Goal: Information Seeking & Learning: Learn about a topic

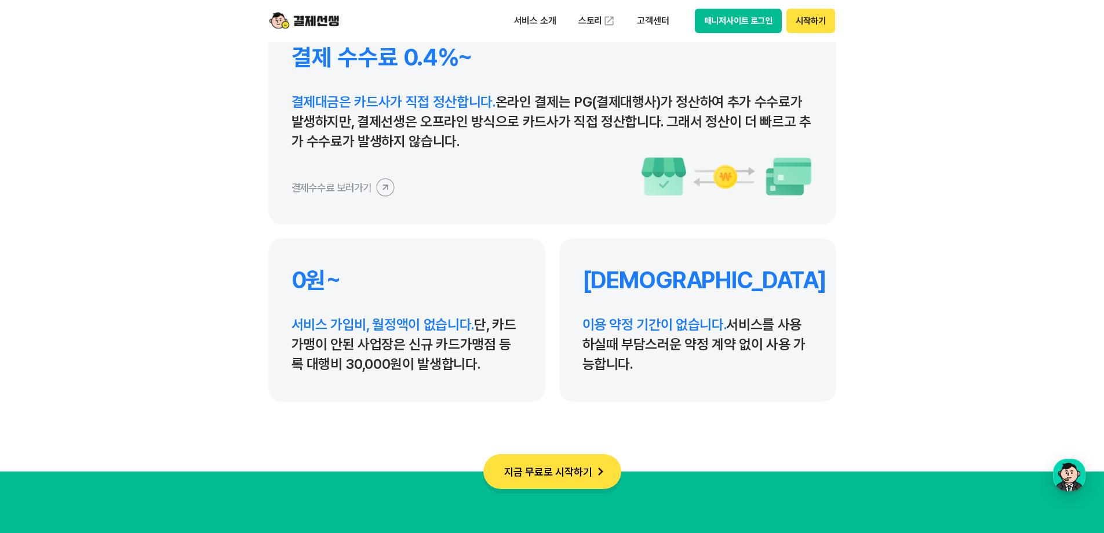
scroll to position [5564, 0]
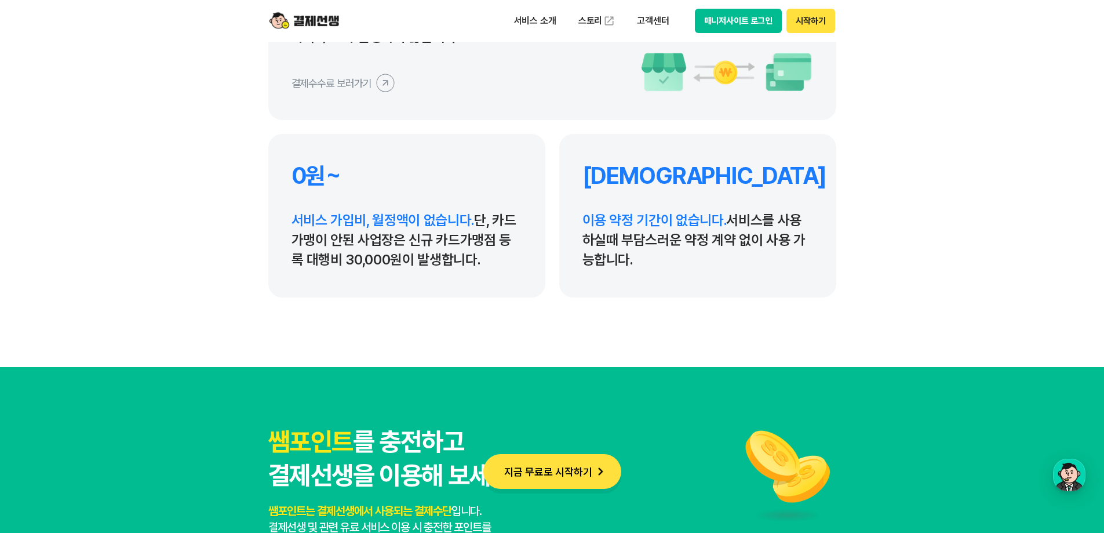
drag, startPoint x: 585, startPoint y: 217, endPoint x: 719, endPoint y: 312, distance: 164.2
click at [653, 261] on p "이용 약정 기간이 없습니다. 서비스를 사용하실때 부담스러운 약정 계약 없이 사용 가능합니다." at bounding box center [697, 239] width 231 height 59
drag, startPoint x: 290, startPoint y: 210, endPoint x: 487, endPoint y: 266, distance: 204.2
click at [487, 266] on div "0원~ 서비스 가입비, 월정액이 없습니다. 단, 카드가맹이 안된 사업장은 신규 카드가맹점 등록 대행비 30,000원이 발생합니다." at bounding box center [406, 215] width 277 height 163
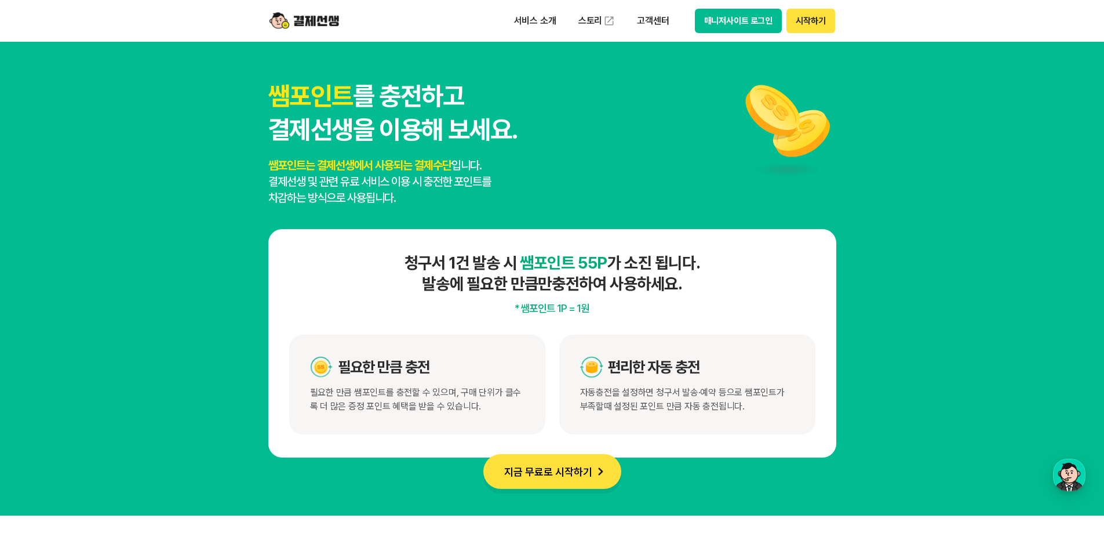
scroll to position [5911, 0]
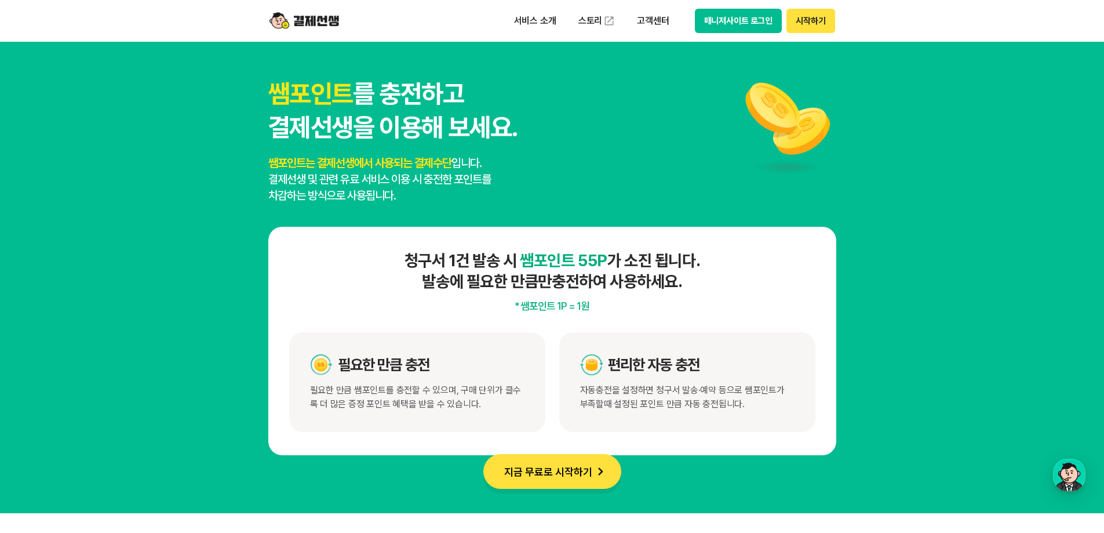
drag, startPoint x: 264, startPoint y: 161, endPoint x: 422, endPoint y: 195, distance: 161.9
click at [422, 195] on section "쌤포인트 를 충전하고 결제선생을 이용해 보세요. 쌤포인트는 결제선생에서 사용되는 결제수단 입니다. 결제선생 및 관련 유료 서비스 이용 시 충전…" at bounding box center [552, 266] width 1104 height 494
click at [422, 195] on p "쌤포인트는 결제선생에서 사용되는 결제수단 입니다. 결제선생 및 관련 유료 서비스 이용 시 충전한 포인트를 차감하는 방식으로 사용됩니다." at bounding box center [392, 179] width 249 height 49
click at [114, 183] on section "쌤포인트 를 충전하고 결제선생을 이용해 보세요. 쌤포인트는 결제선생에서 사용되는 결제수단 입니다. 결제선생 및 관련 유료 서비스 이용 시 충전…" at bounding box center [552, 266] width 1104 height 494
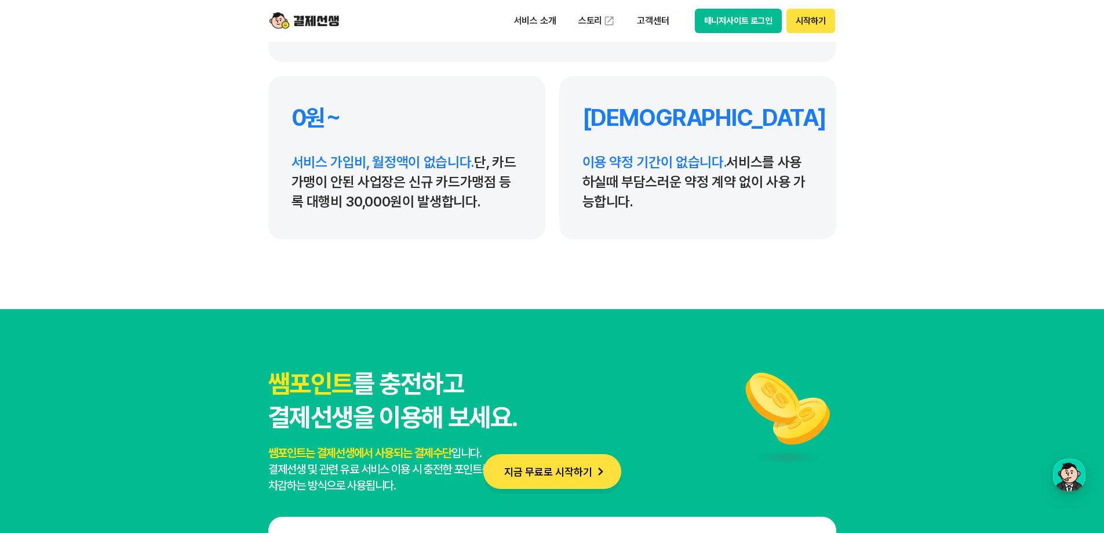
scroll to position [5564, 0]
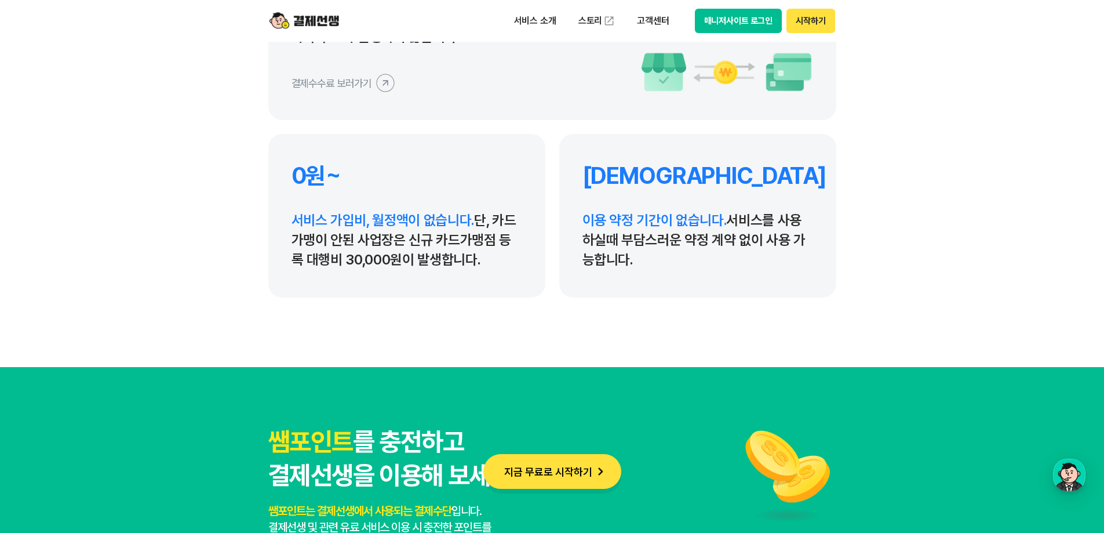
drag, startPoint x: 468, startPoint y: 213, endPoint x: 487, endPoint y: 267, distance: 57.0
click at [487, 267] on p "서비스 가입비, 월정액이 없습니다. 단, 카드가맹이 안된 사업장은 신규 카드가맹점 등록 대행비 30,000원이 발생합니다." at bounding box center [407, 239] width 231 height 59
click at [498, 284] on div "0원~ 서비스 가입비, 월정액이 없습니다. 단, 카드가맹이 안된 사업장은 신규 카드가맹점 등록 대행비 30,000원이 발생합니다." at bounding box center [406, 215] width 277 height 163
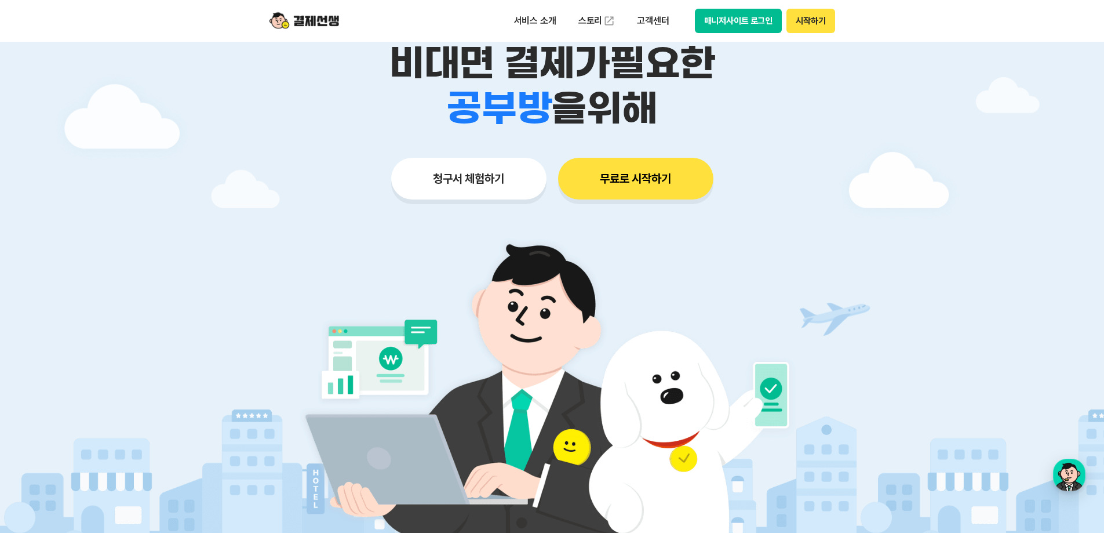
scroll to position [0, 0]
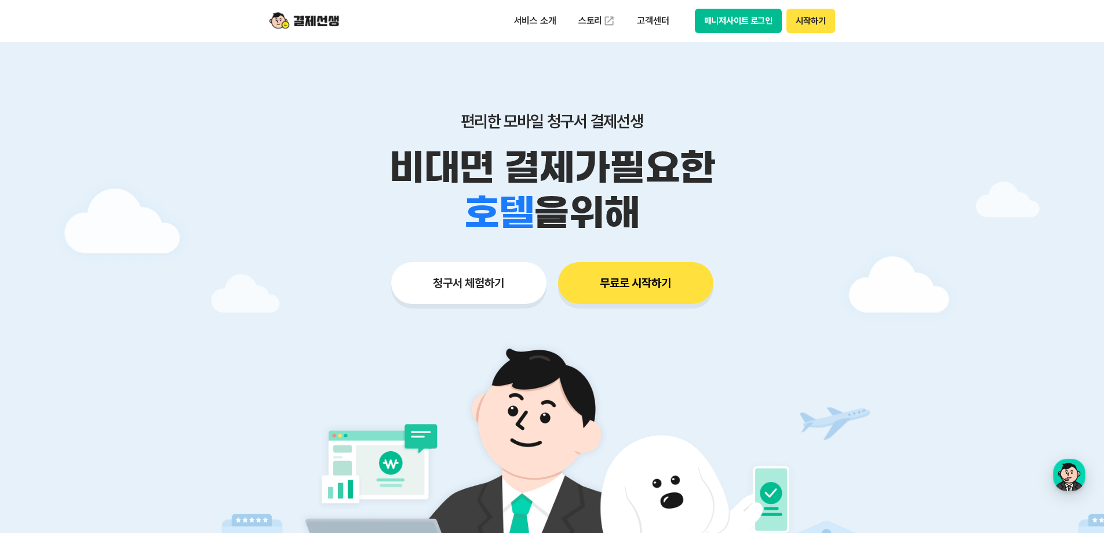
click at [553, 208] on span "을 위해" at bounding box center [586, 212] width 105 height 45
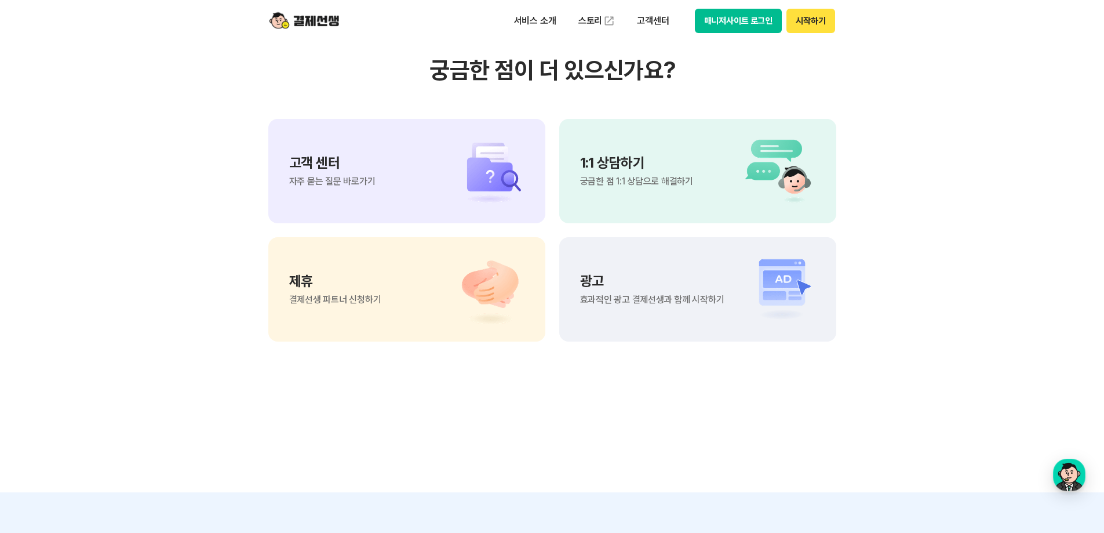
scroll to position [9685, 0]
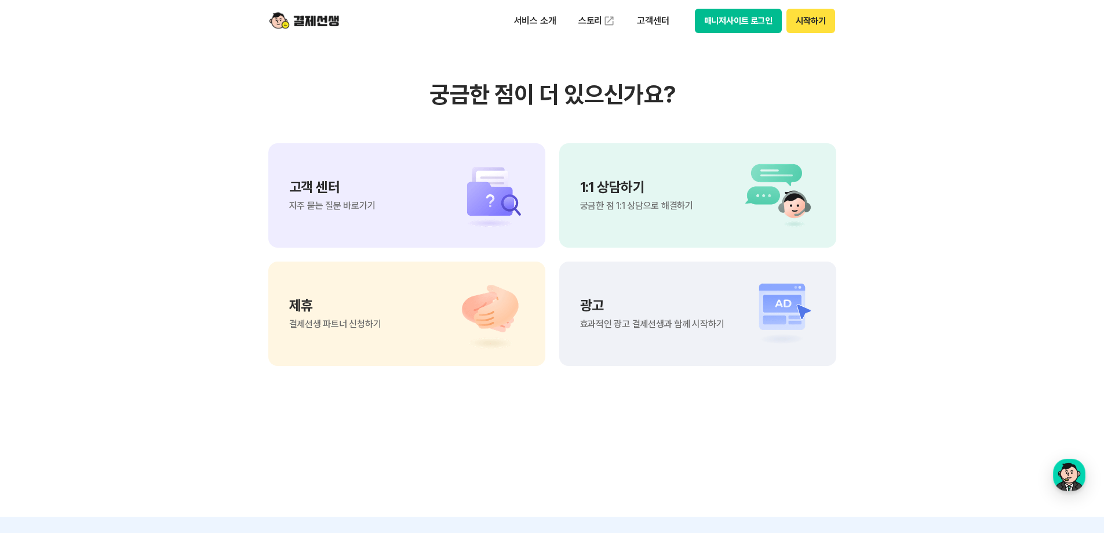
click at [606, 190] on p "1:1 상담하기" at bounding box center [636, 187] width 113 height 14
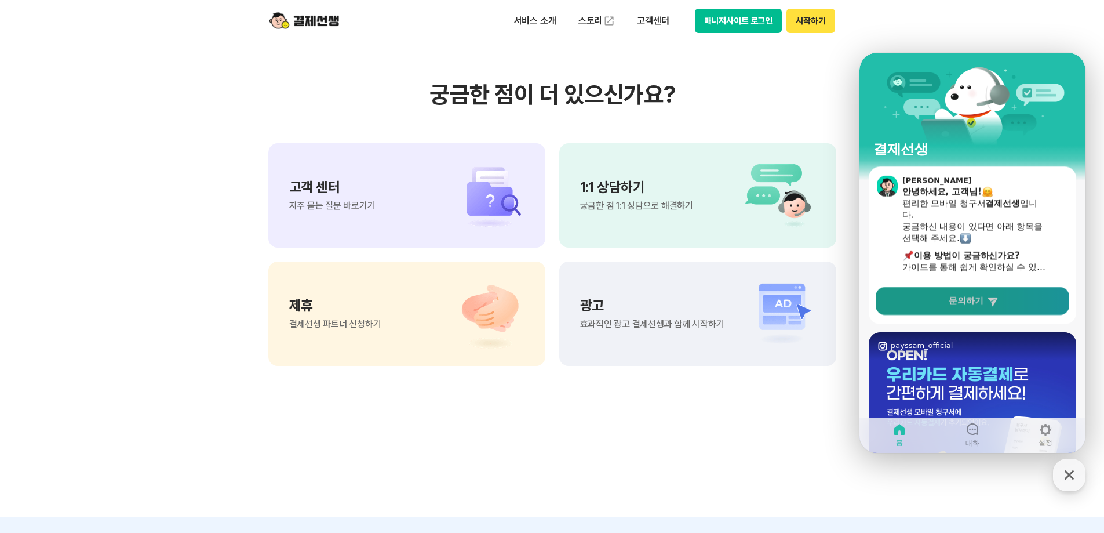
click at [965, 301] on span "문의하기" at bounding box center [966, 301] width 35 height 12
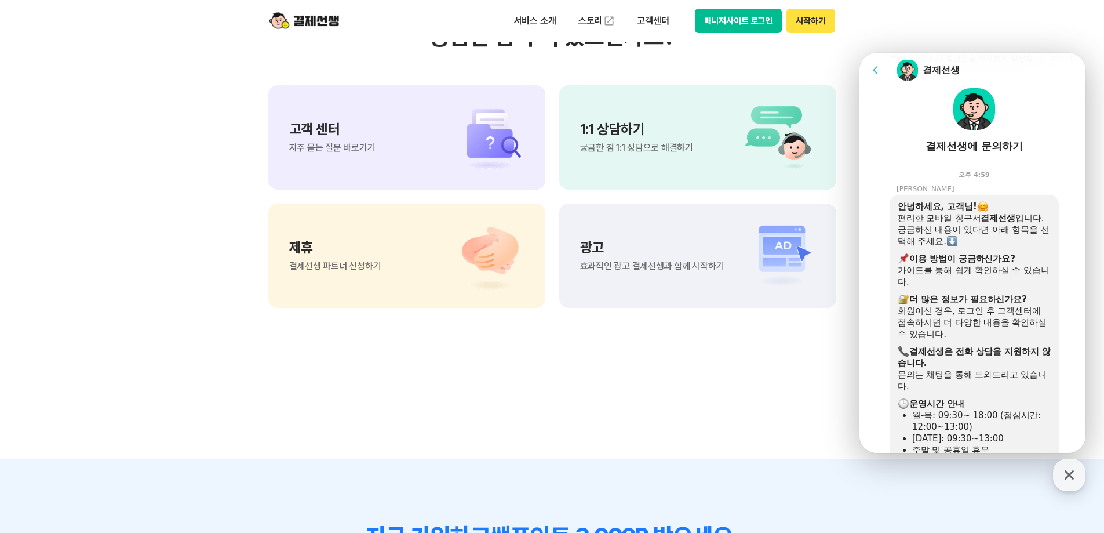
scroll to position [0, 0]
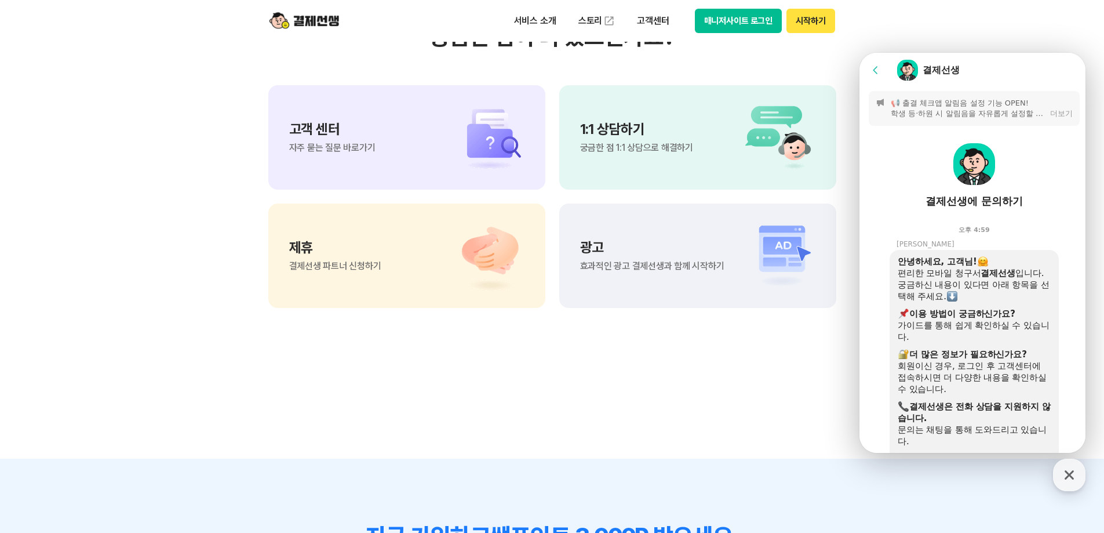
click at [877, 66] on icon at bounding box center [876, 70] width 12 height 12
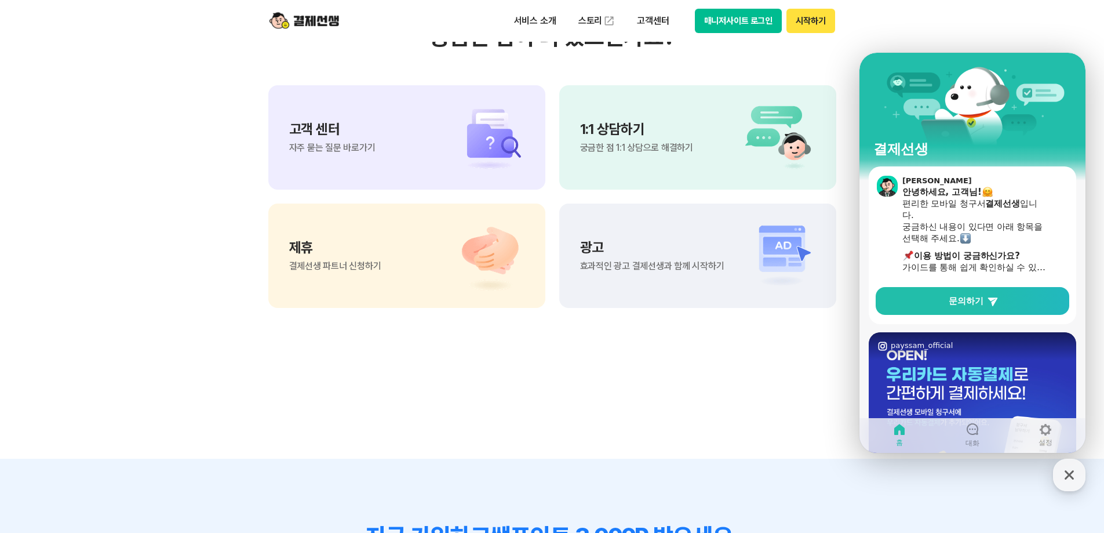
click at [663, 338] on section "궁금한 점이 더 있으신가요? 고객 센터 자주 묻는 질문 바로가기 1:1 상담하기 궁금한 점 1:1 상담으로 해결하기 제휴 결제선생 파트너 신청…" at bounding box center [552, 165] width 1104 height 587
drag, startPoint x: 31, startPoint y: 326, endPoint x: 781, endPoint y: 388, distance: 752.5
click at [781, 388] on section "궁금한 점이 더 있으신가요? 고객 센터 자주 묻는 질문 바로가기 1:1 상담하기 궁금한 점 1:1 상담으로 해결하기 제휴 결제선생 파트너 신청…" at bounding box center [552, 165] width 1104 height 587
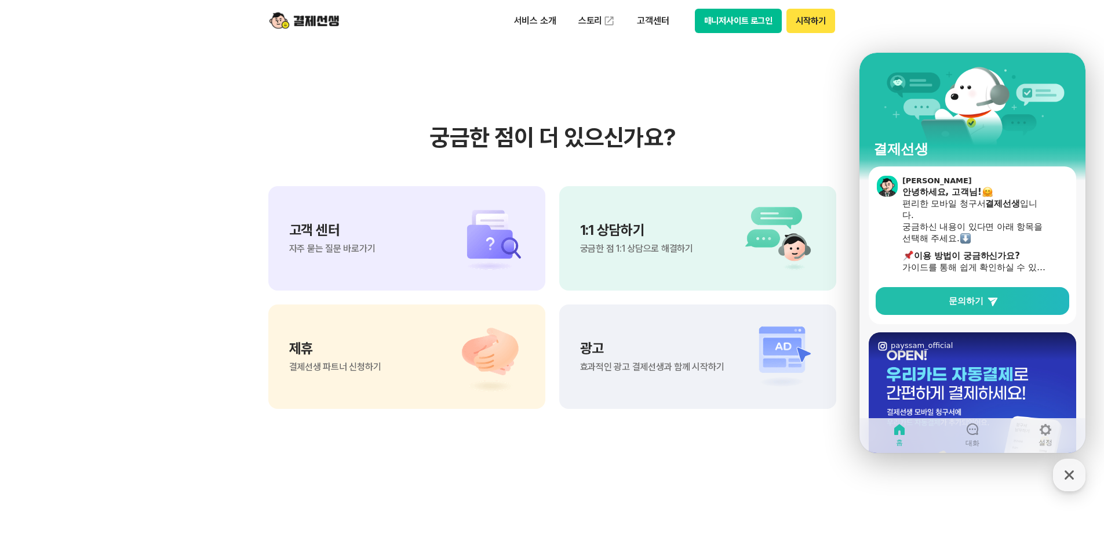
scroll to position [9627, 0]
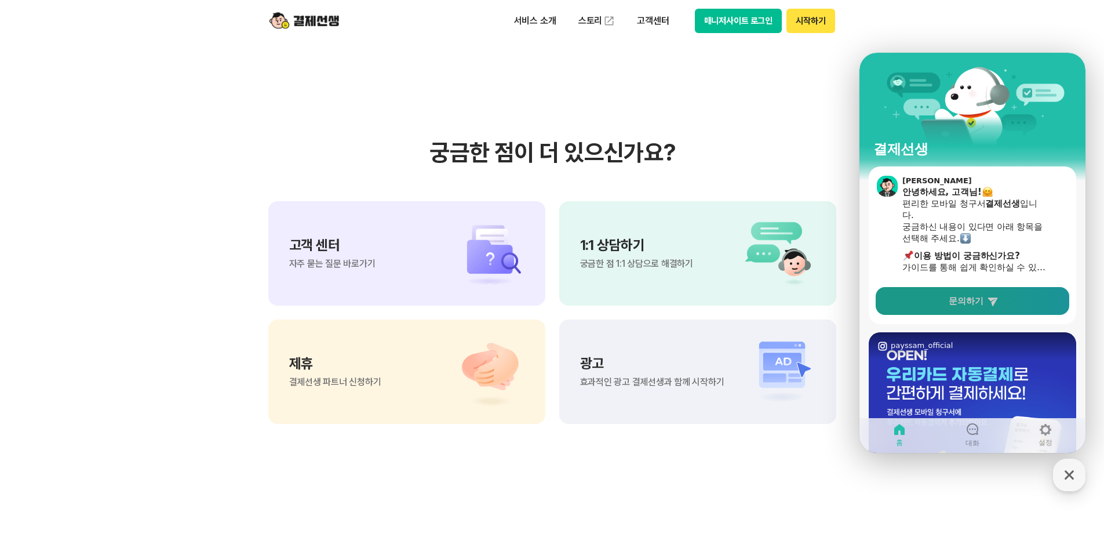
click at [962, 303] on span "문의하기" at bounding box center [966, 301] width 35 height 12
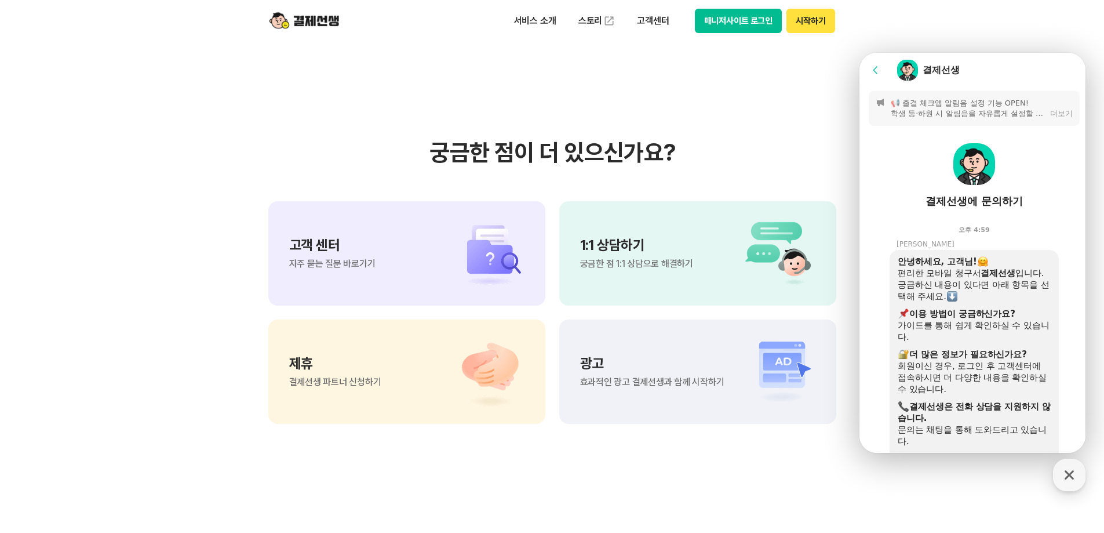
click at [964, 114] on p "📢 출결 체크앱 알림음 설정 기능 OPEN! 학생 등·하원 시 알림음을 자유롭게 설정할 수 있어요. 설정 방법은 가이드를 참고해 주세요. 👉 …" at bounding box center [968, 108] width 154 height 21
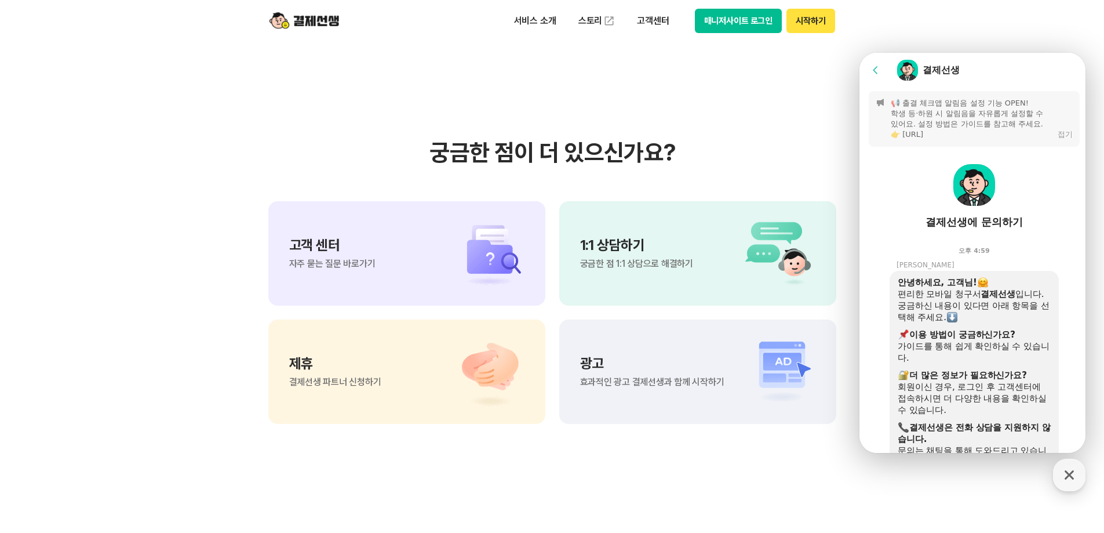
click at [964, 114] on p "📢 출결 체크앱 알림음 설정 기능 OPEN! 학생 등·하원 시 알림음을 자유롭게 설정할 수 있어요. 설정 방법은 가이드를 참고해 주세요. 👉 …" at bounding box center [971, 119] width 161 height 42
click at [1059, 138] on button "접기" at bounding box center [1065, 134] width 15 height 10
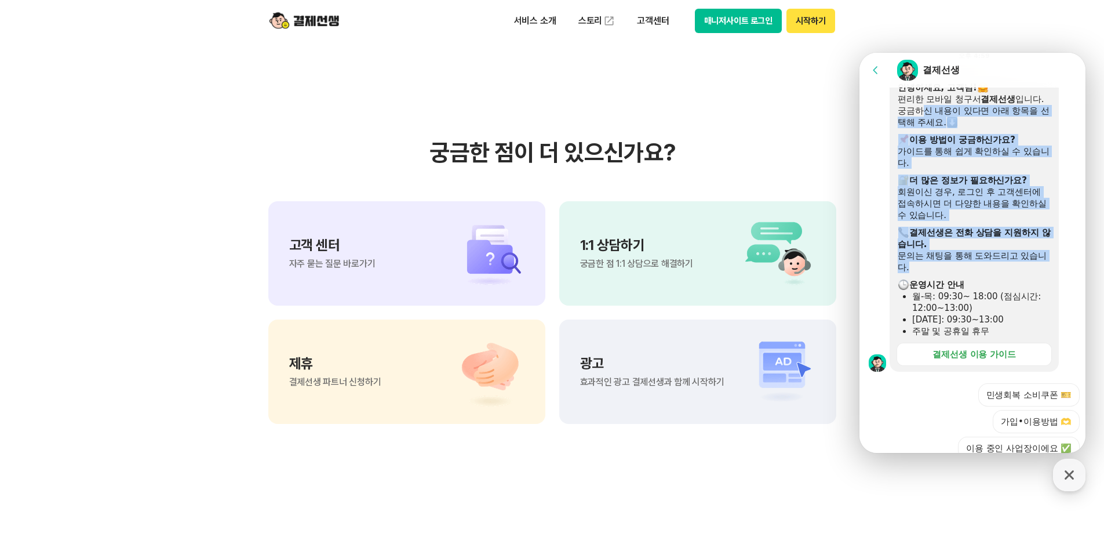
scroll to position [232, 0]
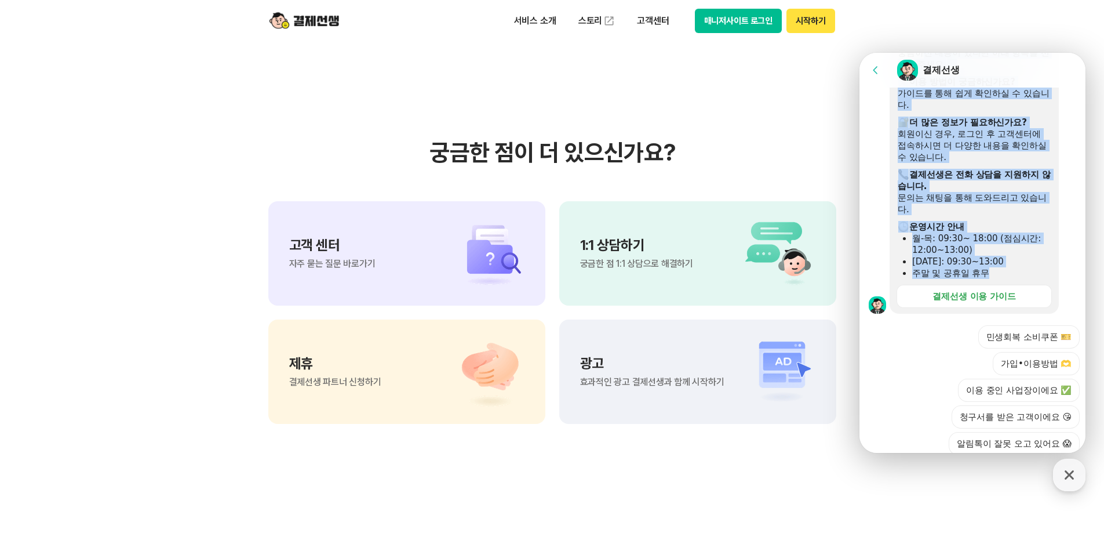
drag, startPoint x: 928, startPoint y: 164, endPoint x: 1020, endPoint y: 270, distance: 140.5
click at [1020, 270] on div "안녕하세요, 고객님! 편리한 모바일 청구서 결제선생 입니다. 궁금하신 내용이 있다면 아래 항목을 선택해 주세요. ​ 이용 방법이 궁금하신가요?…" at bounding box center [974, 151] width 153 height 255
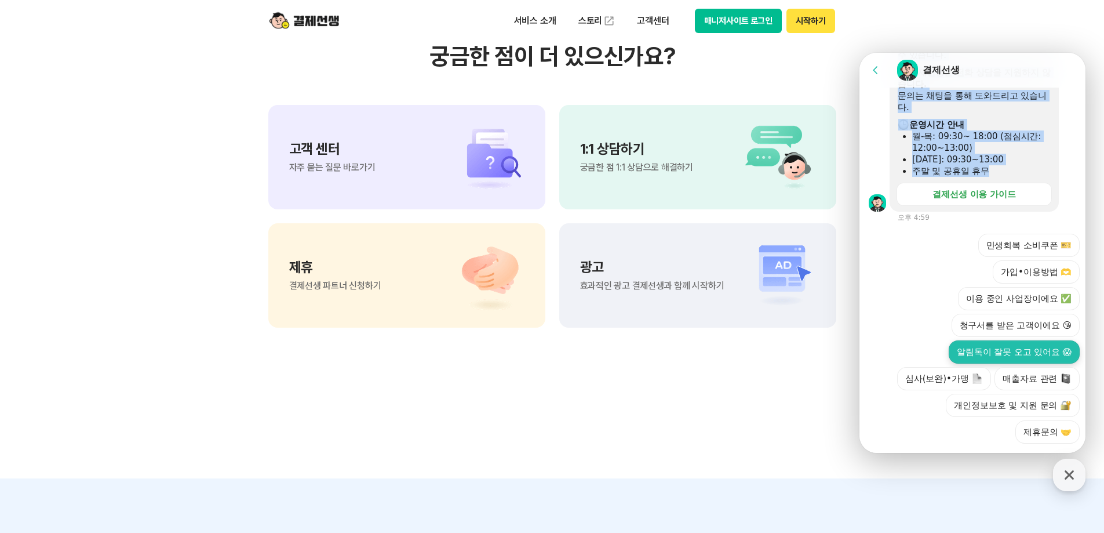
scroll to position [9743, 0]
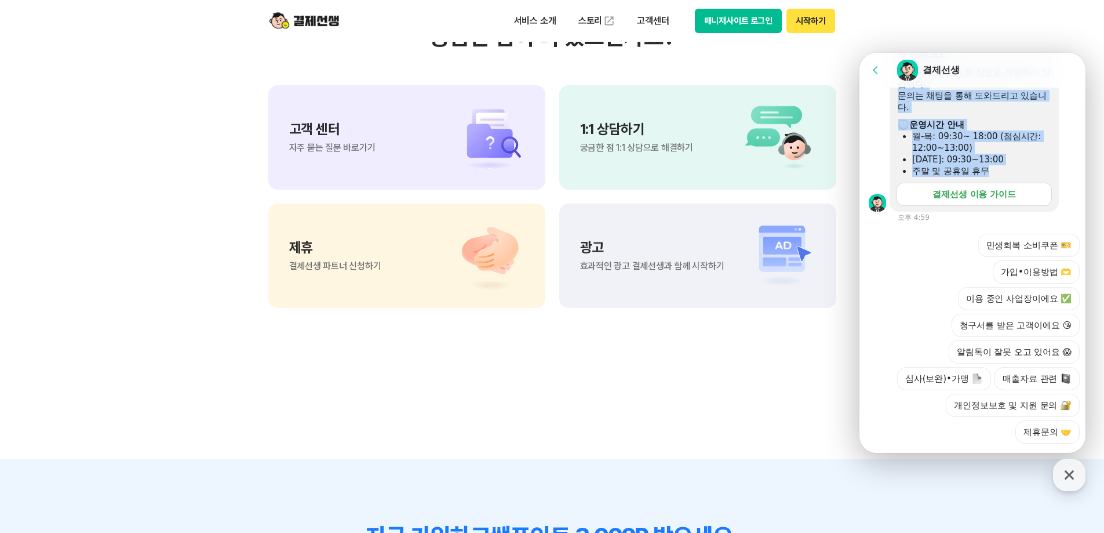
click at [1007, 195] on div "결제선생 이용 가이드" at bounding box center [974, 194] width 83 height 12
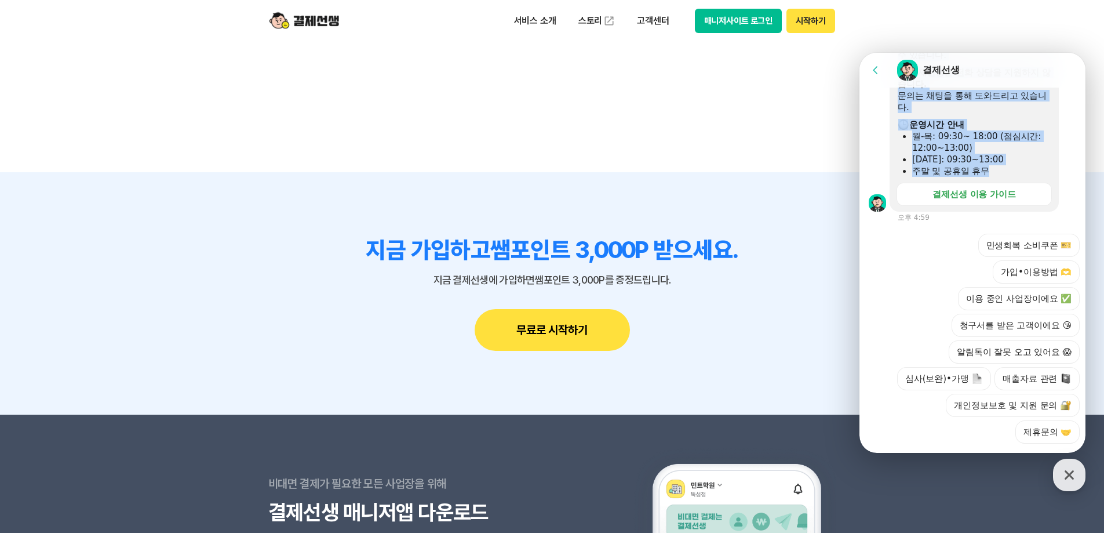
scroll to position [10033, 0]
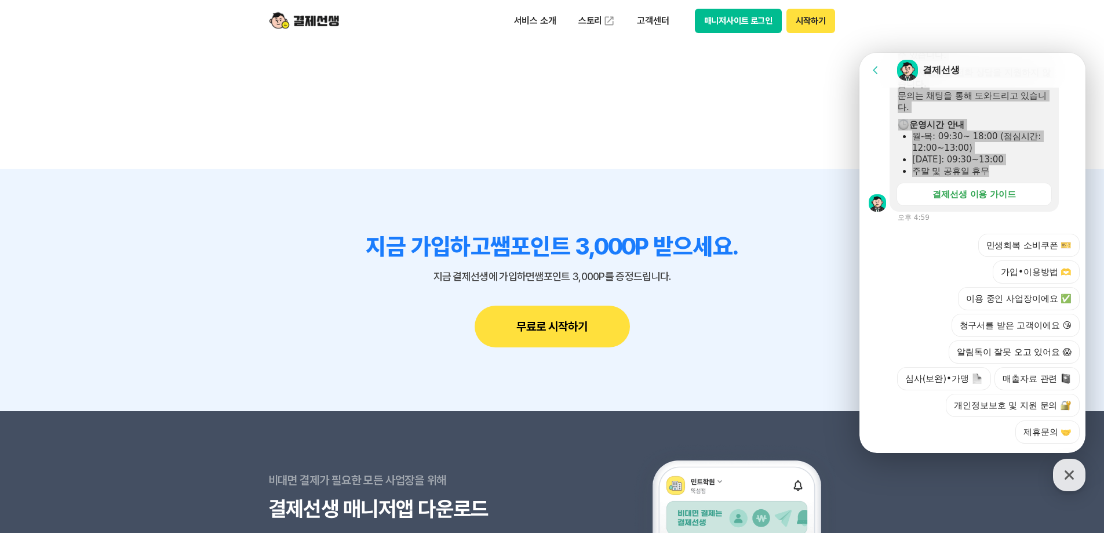
click at [699, 312] on div "지금 가입하고 쌤포인트 3,000P 받으세요. 지금 결제선생에 가입하면 쌤포인트 3,000P를 증정드립니다. 무료로 시작하기" at bounding box center [552, 289] width 568 height 115
drag, startPoint x: 1068, startPoint y: 472, endPoint x: 980, endPoint y: 459, distance: 88.4
click at [1066, 472] on icon "button" at bounding box center [1069, 474] width 9 height 9
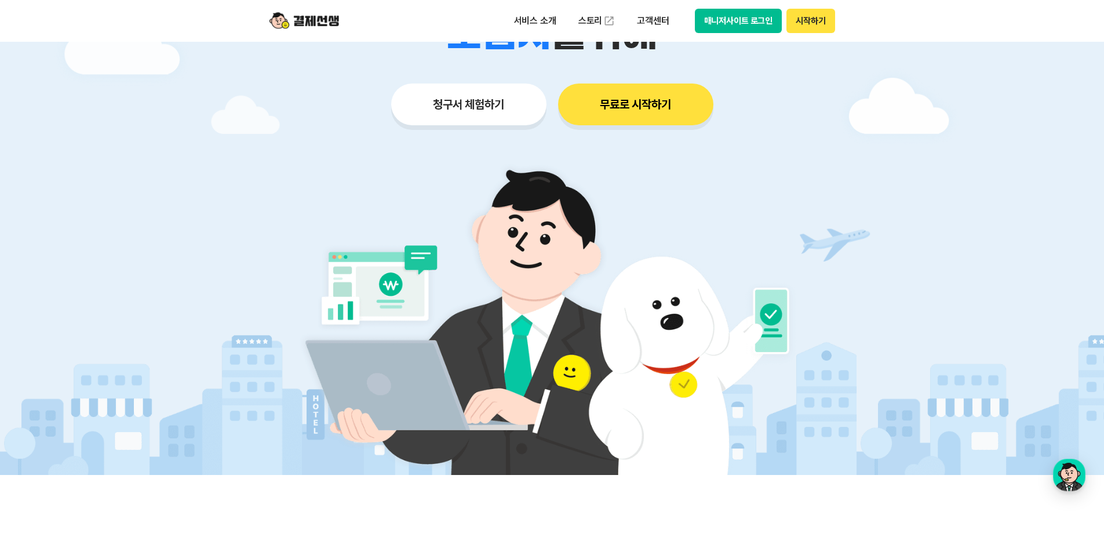
scroll to position [0, 0]
